Goal: Task Accomplishment & Management: Use online tool/utility

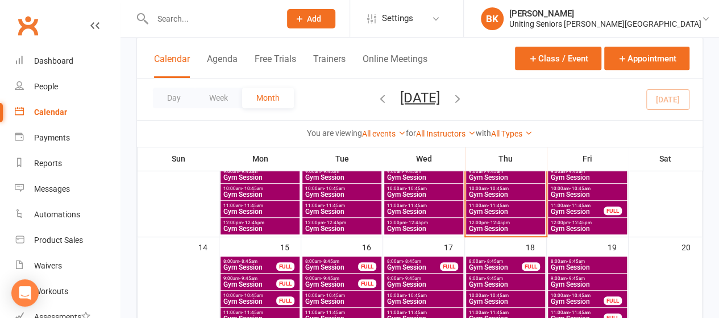
scroll to position [248, 0]
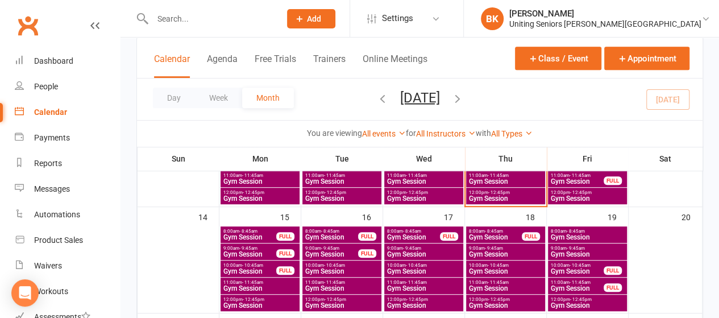
click at [276, 268] on div "FULL" at bounding box center [285, 270] width 18 height 9
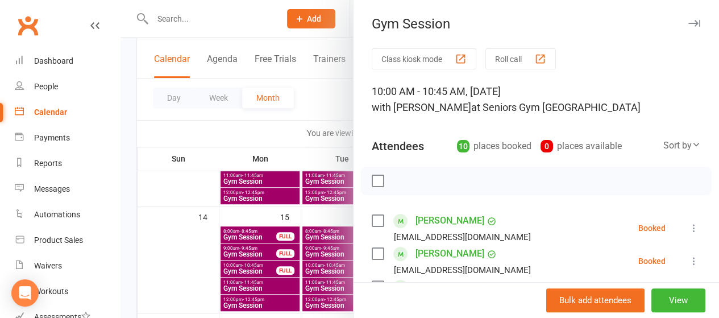
scroll to position [174, 0]
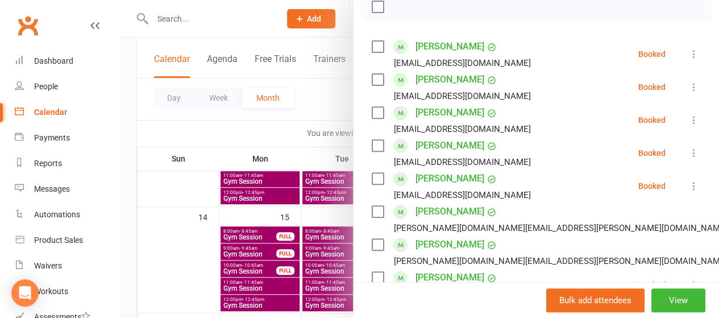
click at [688, 123] on icon at bounding box center [693, 119] width 11 height 11
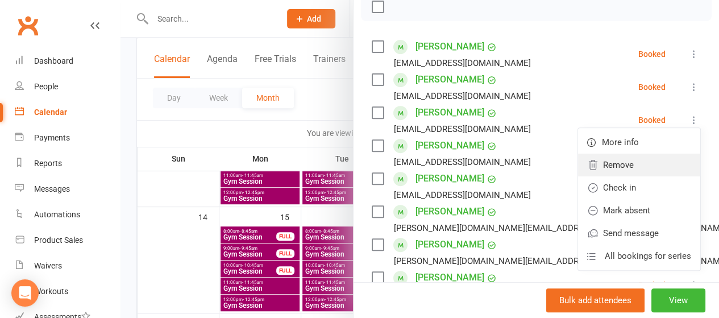
click at [632, 171] on link "Remove" at bounding box center [639, 164] width 122 height 23
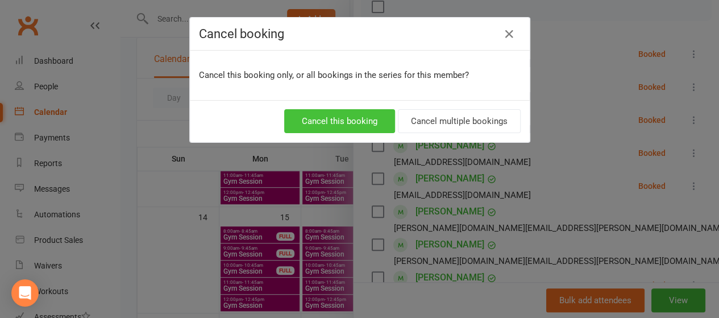
click at [366, 124] on button "Cancel this booking" at bounding box center [339, 121] width 111 height 24
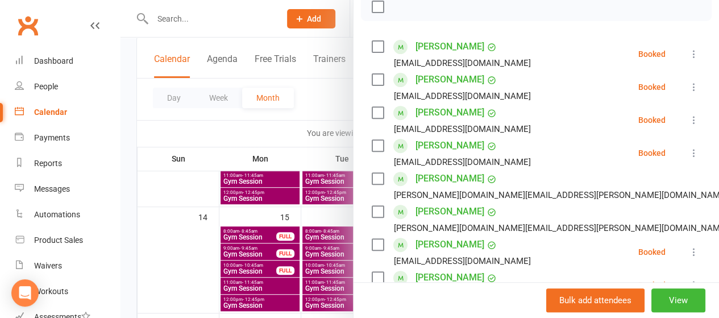
click at [688, 155] on icon at bounding box center [693, 152] width 11 height 11
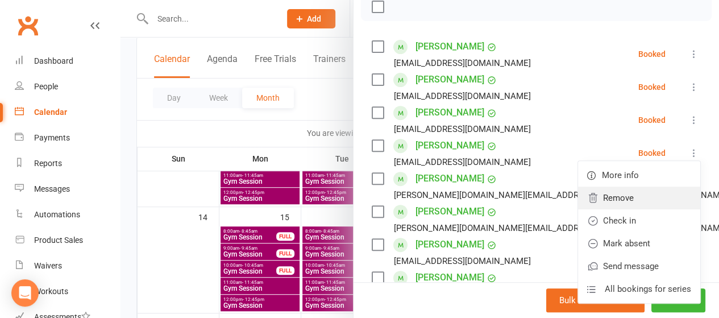
click at [598, 201] on link "Remove" at bounding box center [639, 197] width 122 height 23
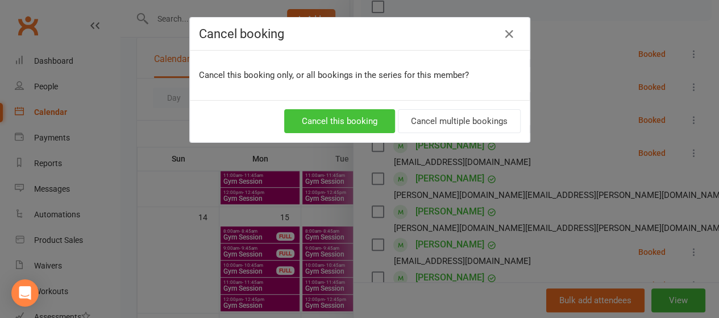
click at [362, 122] on button "Cancel this booking" at bounding box center [339, 121] width 111 height 24
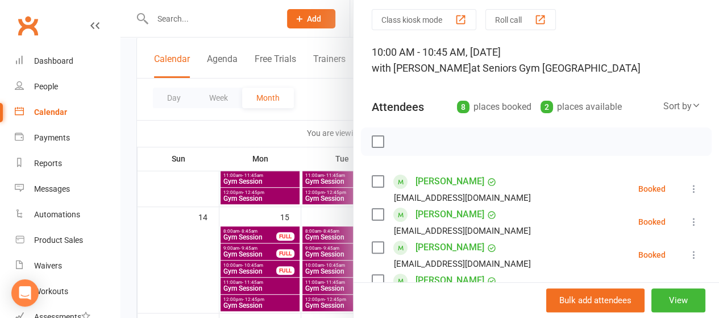
scroll to position [39, 0]
click at [307, 109] on div at bounding box center [420, 159] width 599 height 318
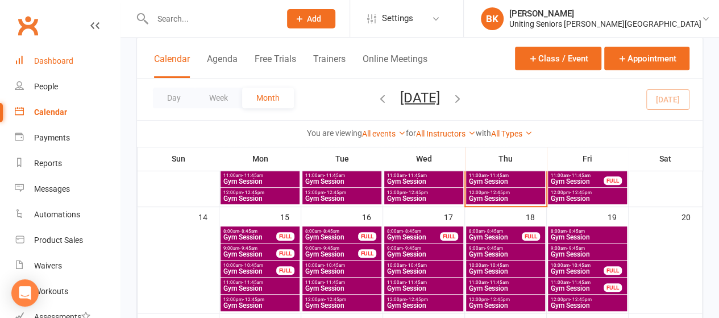
click at [79, 57] on link "Dashboard" at bounding box center [67, 61] width 105 height 26
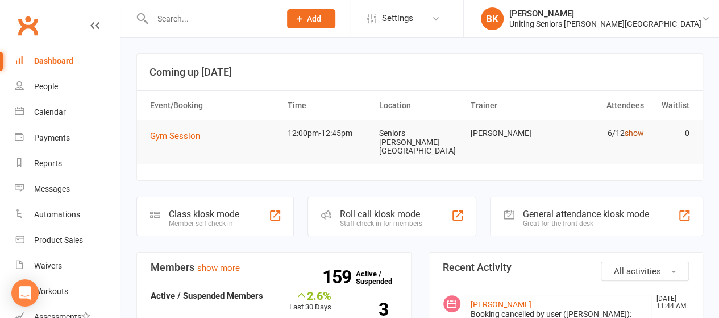
click at [629, 133] on link "show" at bounding box center [633, 132] width 19 height 9
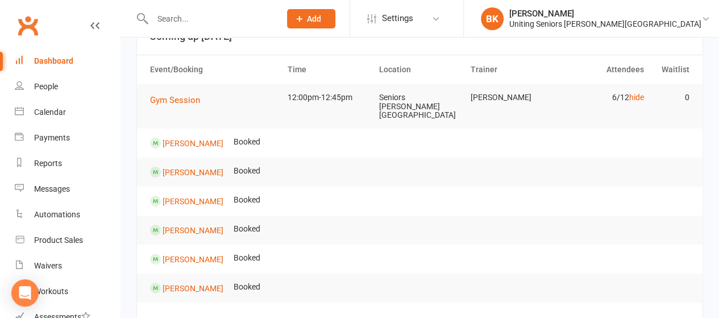
scroll to position [35, 0]
click at [633, 99] on link "hide" at bounding box center [636, 97] width 15 height 9
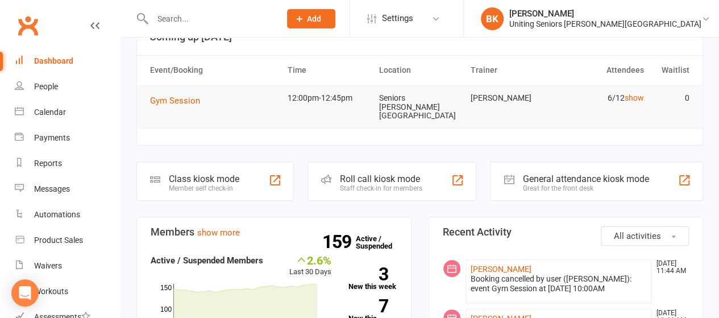
scroll to position [0, 0]
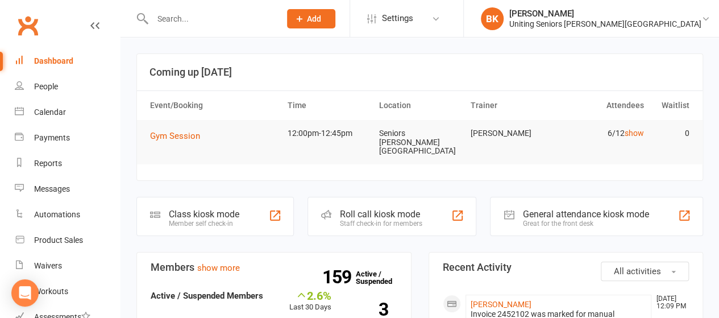
click at [202, 22] on input "text" at bounding box center [210, 19] width 123 height 16
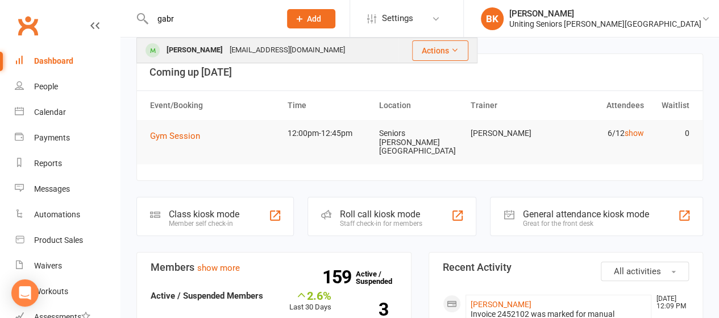
type input "gabr"
click at [190, 43] on div "Gabrielle Callanan" at bounding box center [194, 50] width 63 height 16
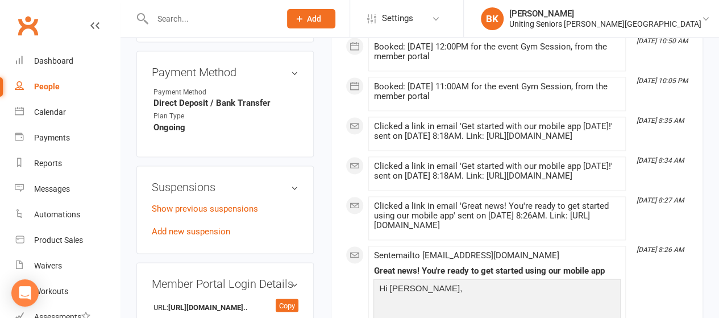
scroll to position [785, 0]
click at [200, 226] on link "Add new suspension" at bounding box center [191, 231] width 78 height 10
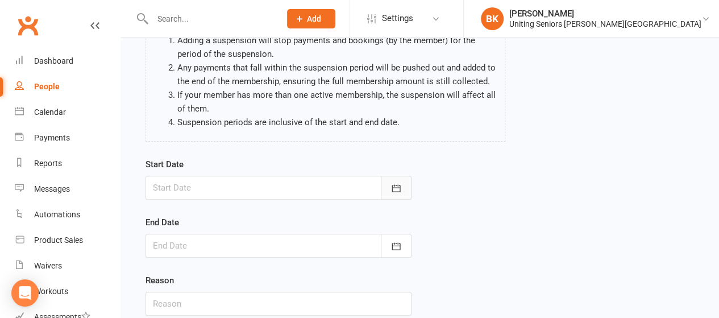
click at [399, 180] on button "button" at bounding box center [396, 188] width 31 height 24
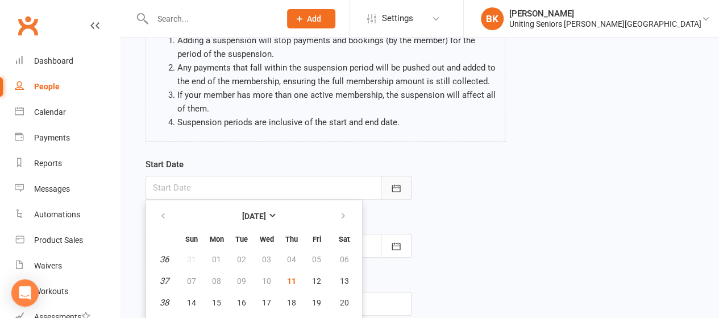
scroll to position [167, 0]
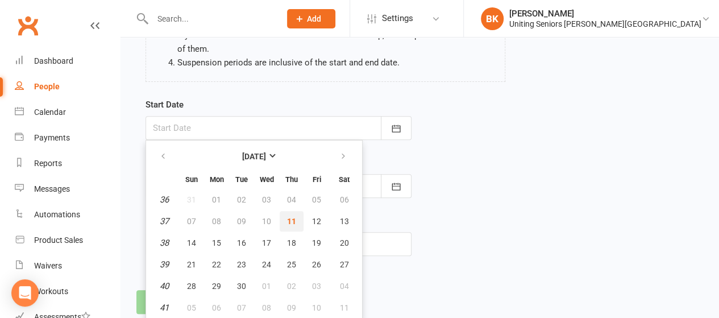
click at [292, 221] on span "11" at bounding box center [291, 221] width 9 height 9
type input "11 Sep 2025"
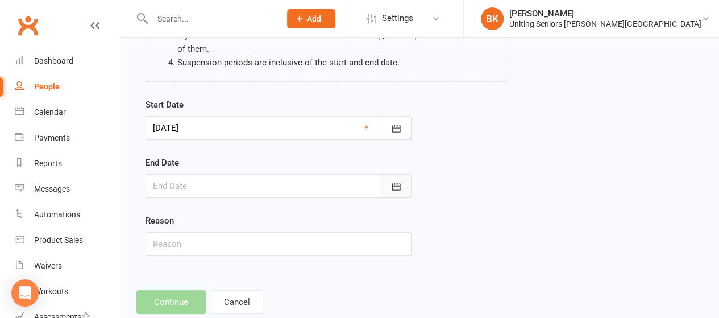
click at [395, 188] on icon "button" at bounding box center [396, 186] width 11 height 11
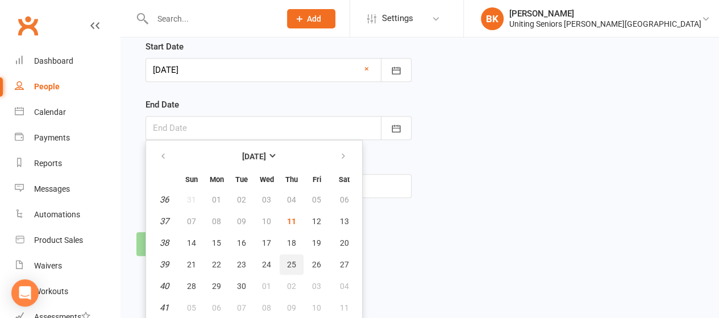
click at [290, 264] on span "25" at bounding box center [291, 264] width 9 height 9
type input "25 Sep 2025"
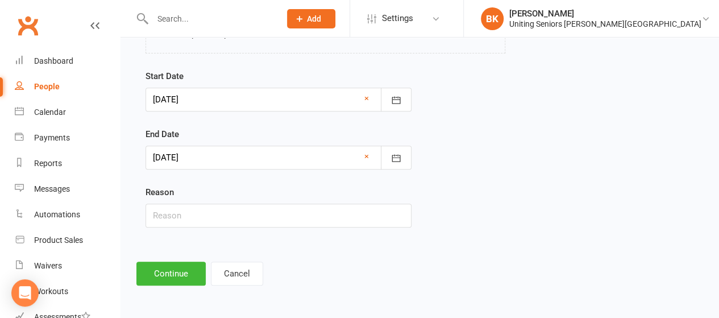
scroll to position [193, 0]
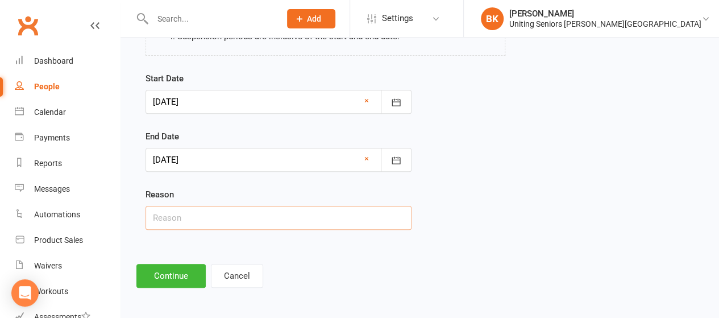
click at [326, 223] on input "text" at bounding box center [279, 218] width 266 height 24
type input "Medical Leave"
click at [173, 273] on button "Continue" at bounding box center [170, 276] width 69 height 24
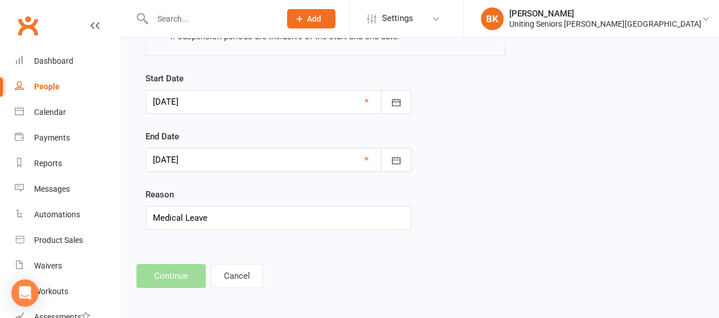
scroll to position [0, 0]
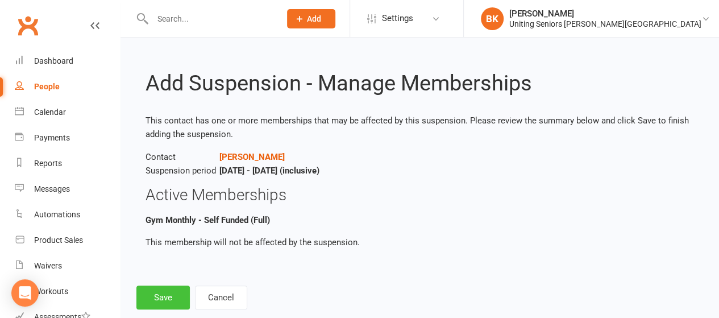
click at [152, 288] on button "Save" at bounding box center [162, 297] width 53 height 24
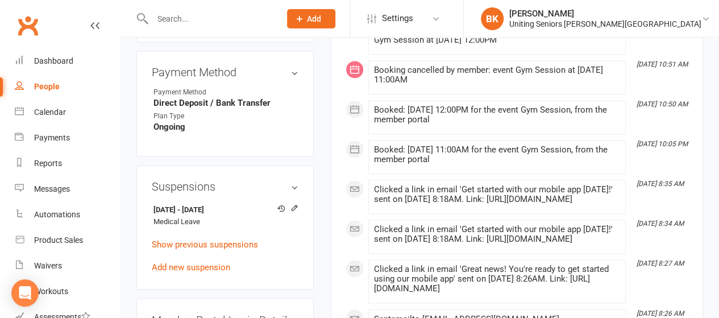
scroll to position [751, 0]
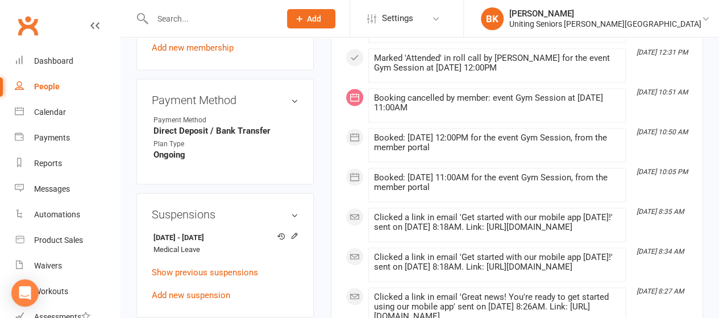
click at [268, 19] on input "text" at bounding box center [210, 19] width 123 height 16
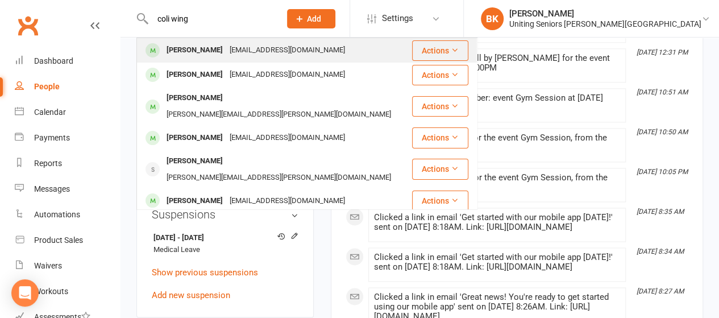
type input "coli wing"
click at [226, 54] on div "colinwong12@gmail.com" at bounding box center [287, 50] width 122 height 16
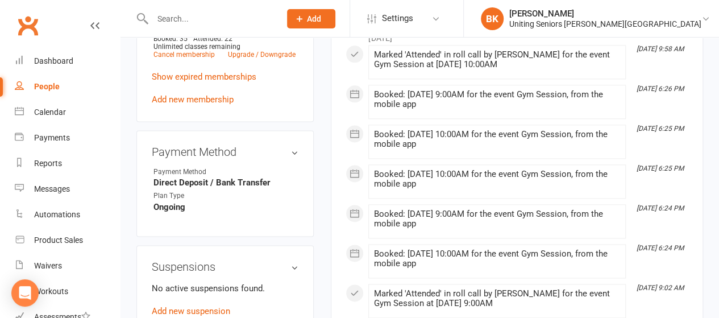
scroll to position [701, 0]
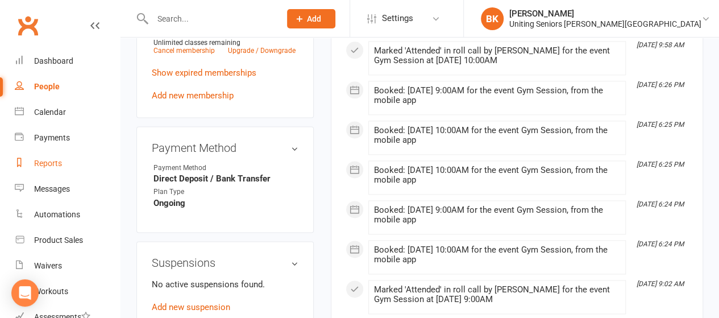
click at [60, 168] on div "Reports" at bounding box center [48, 163] width 28 height 9
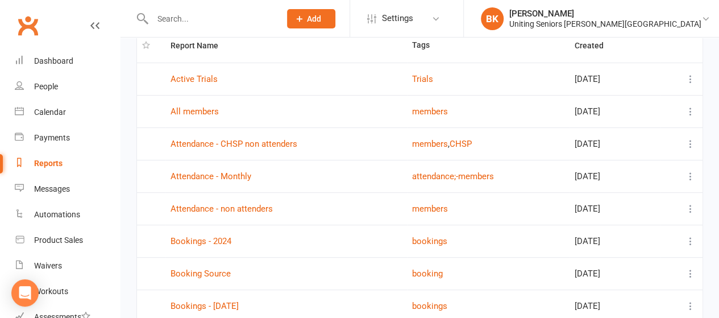
scroll to position [246, 0]
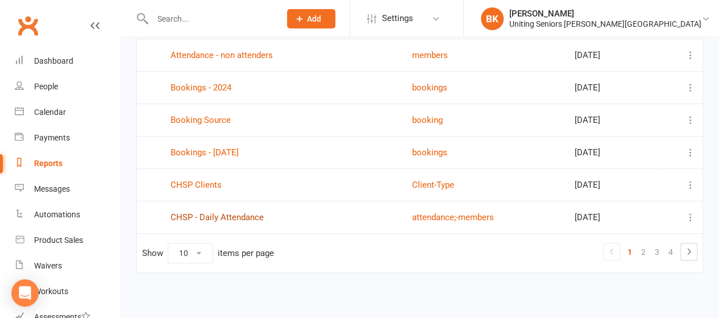
click at [226, 213] on link "CHSP - Daily Attendance" at bounding box center [217, 217] width 93 height 10
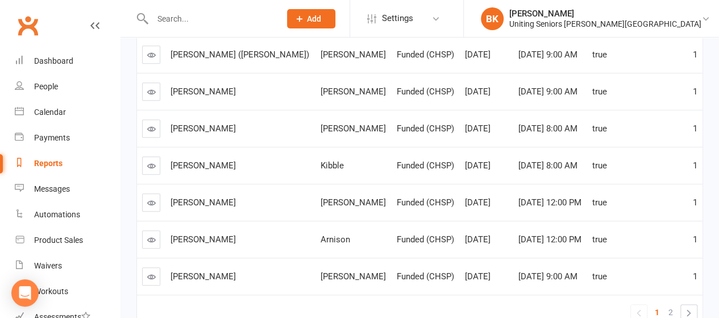
scroll to position [334, 0]
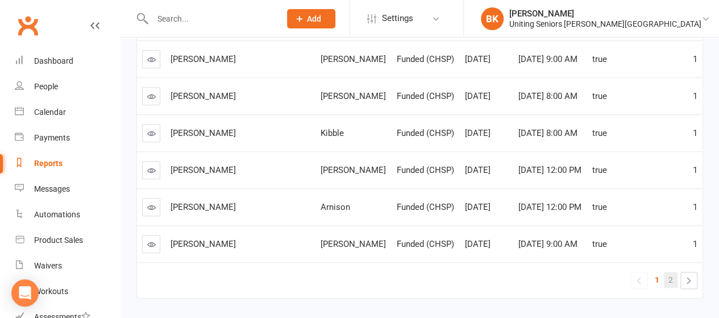
click at [671, 276] on span "2" at bounding box center [671, 280] width 5 height 16
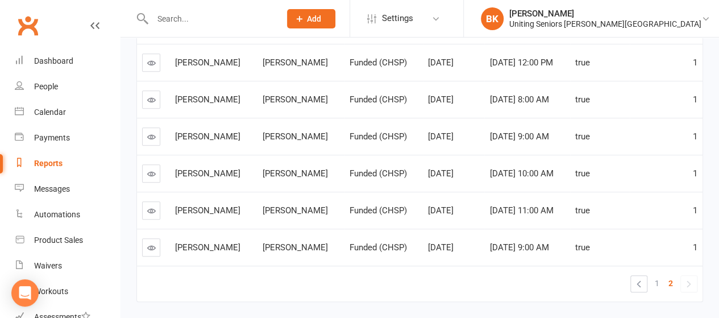
scroll to position [258, 0]
click at [47, 109] on div "Calendar" at bounding box center [50, 111] width 32 height 9
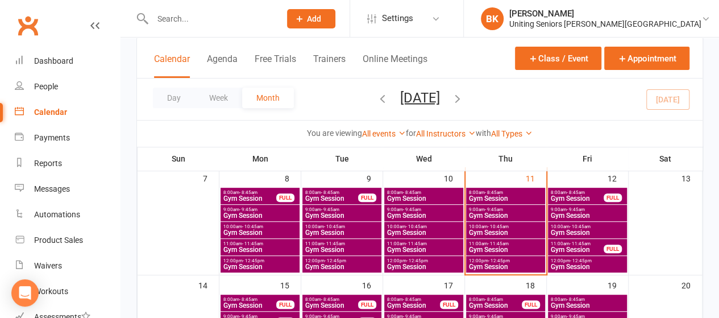
scroll to position [259, 0]
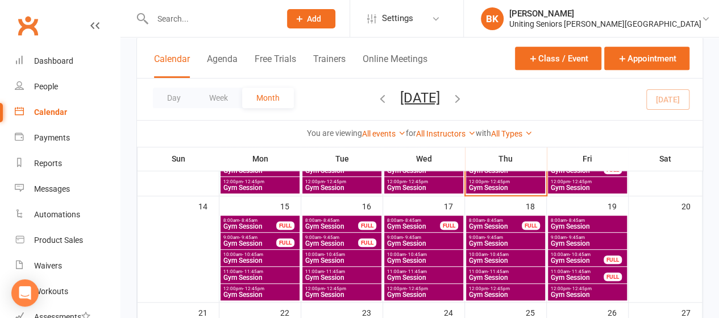
click at [269, 255] on span "10:00am - 10:45am" at bounding box center [260, 254] width 74 height 5
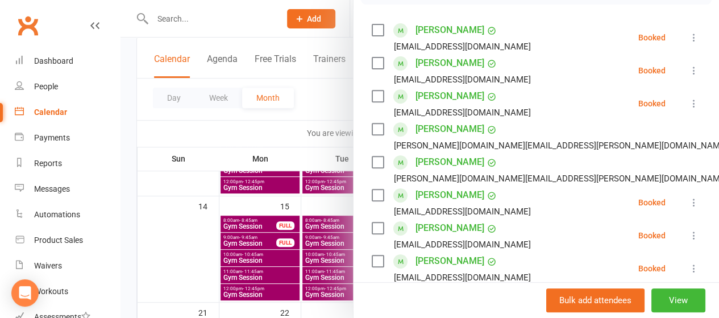
scroll to position [190, 0]
click at [275, 131] on div at bounding box center [420, 159] width 599 height 318
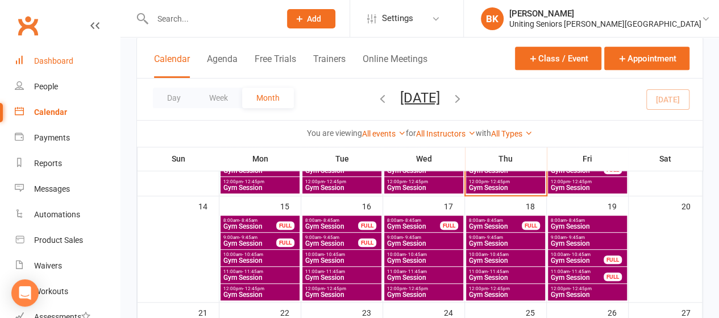
click at [58, 65] on div "Dashboard" at bounding box center [53, 60] width 39 height 9
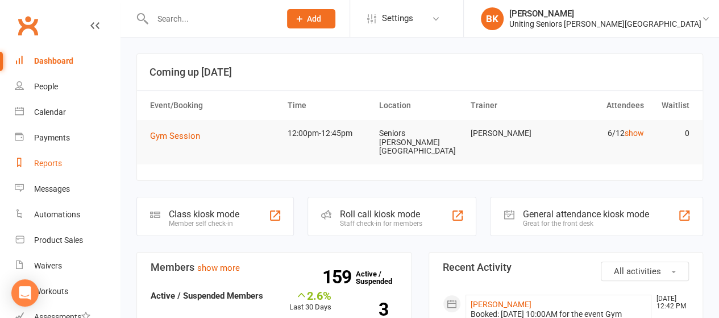
click at [70, 167] on link "Reports" at bounding box center [67, 164] width 105 height 26
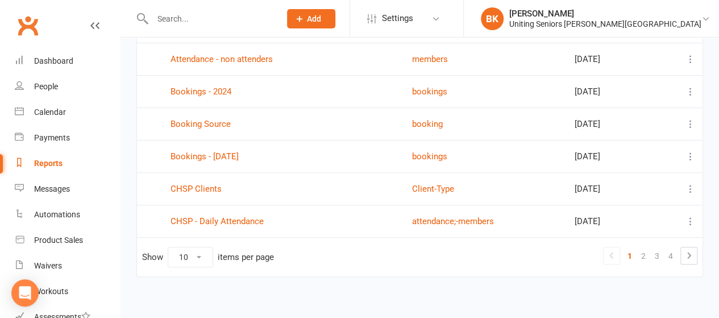
scroll to position [242, 0]
click at [245, 217] on link "CHSP - Daily Attendance" at bounding box center [217, 220] width 93 height 10
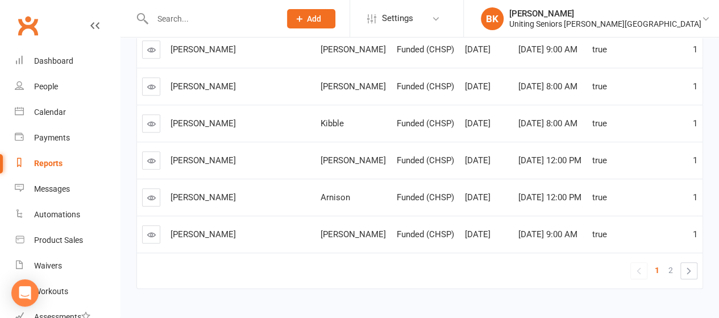
scroll to position [344, 0]
click at [57, 67] on link "Dashboard" at bounding box center [67, 61] width 105 height 26
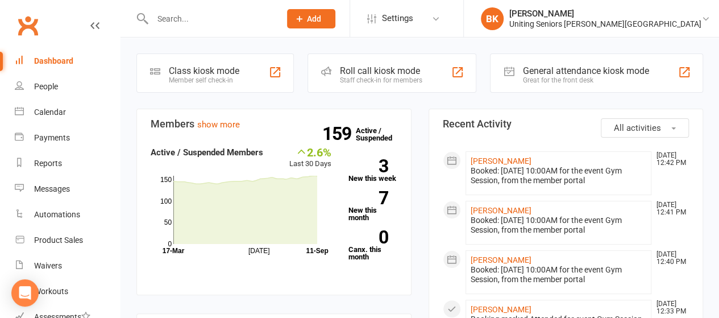
click at [530, 77] on div "Great for the front desk" at bounding box center [585, 80] width 126 height 8
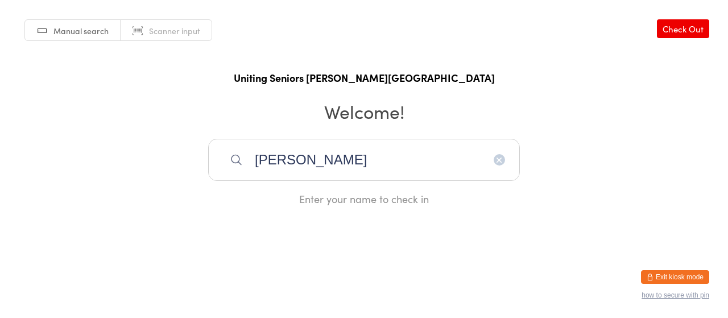
type input "[PERSON_NAME]"
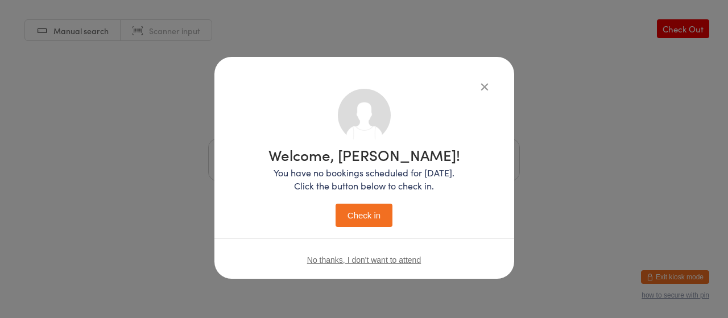
click at [366, 213] on button "Check in" at bounding box center [363, 215] width 57 height 23
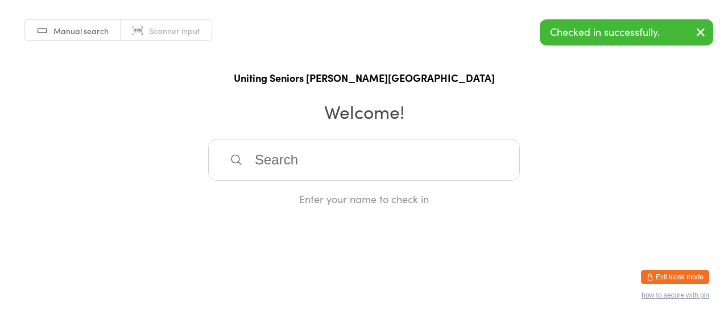
click at [678, 276] on button "Exit kiosk mode" at bounding box center [675, 277] width 68 height 14
